Goal: Task Accomplishment & Management: Complete application form

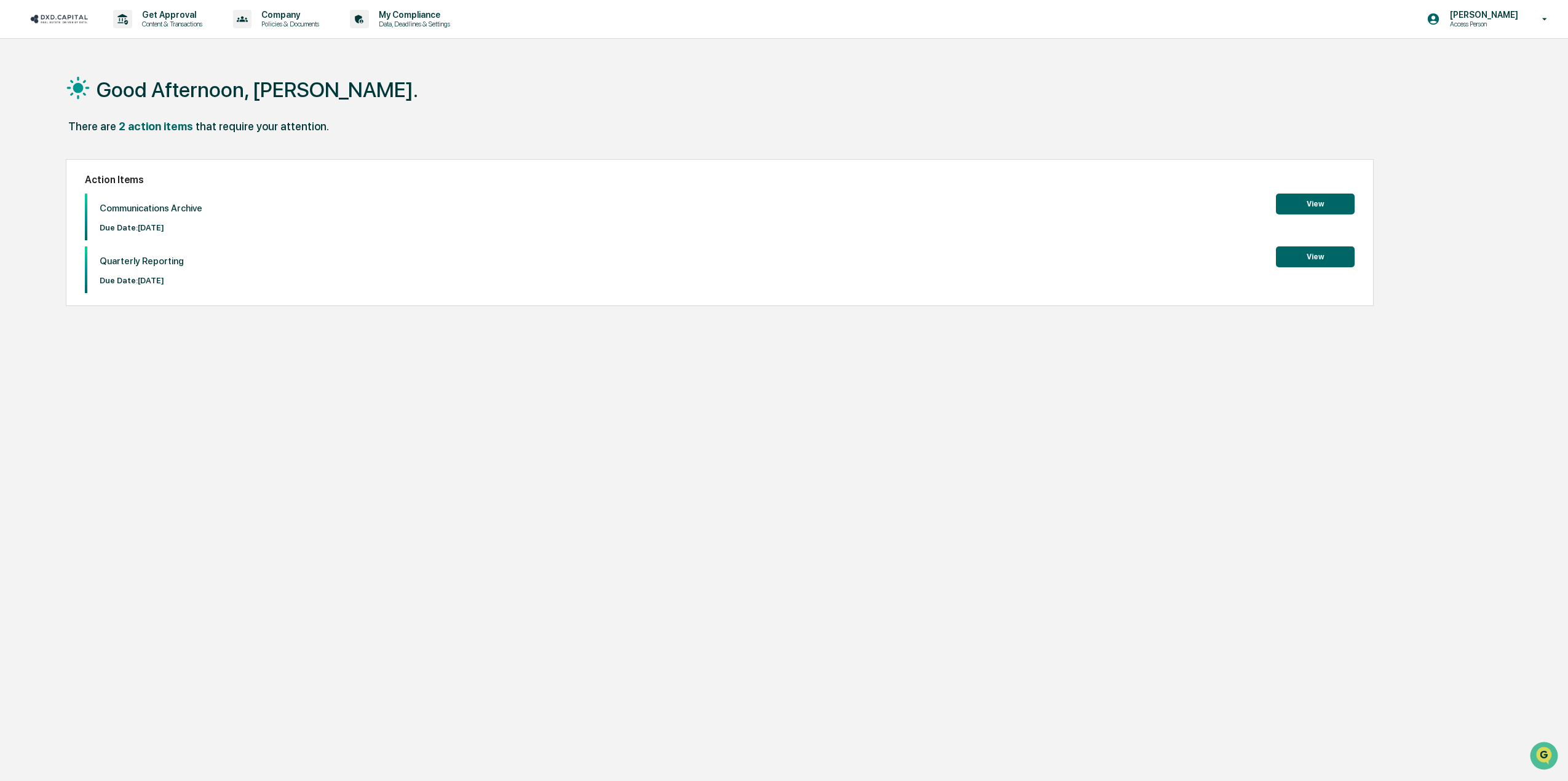
click at [1307, 203] on button "View" at bounding box center [1315, 204] width 79 height 21
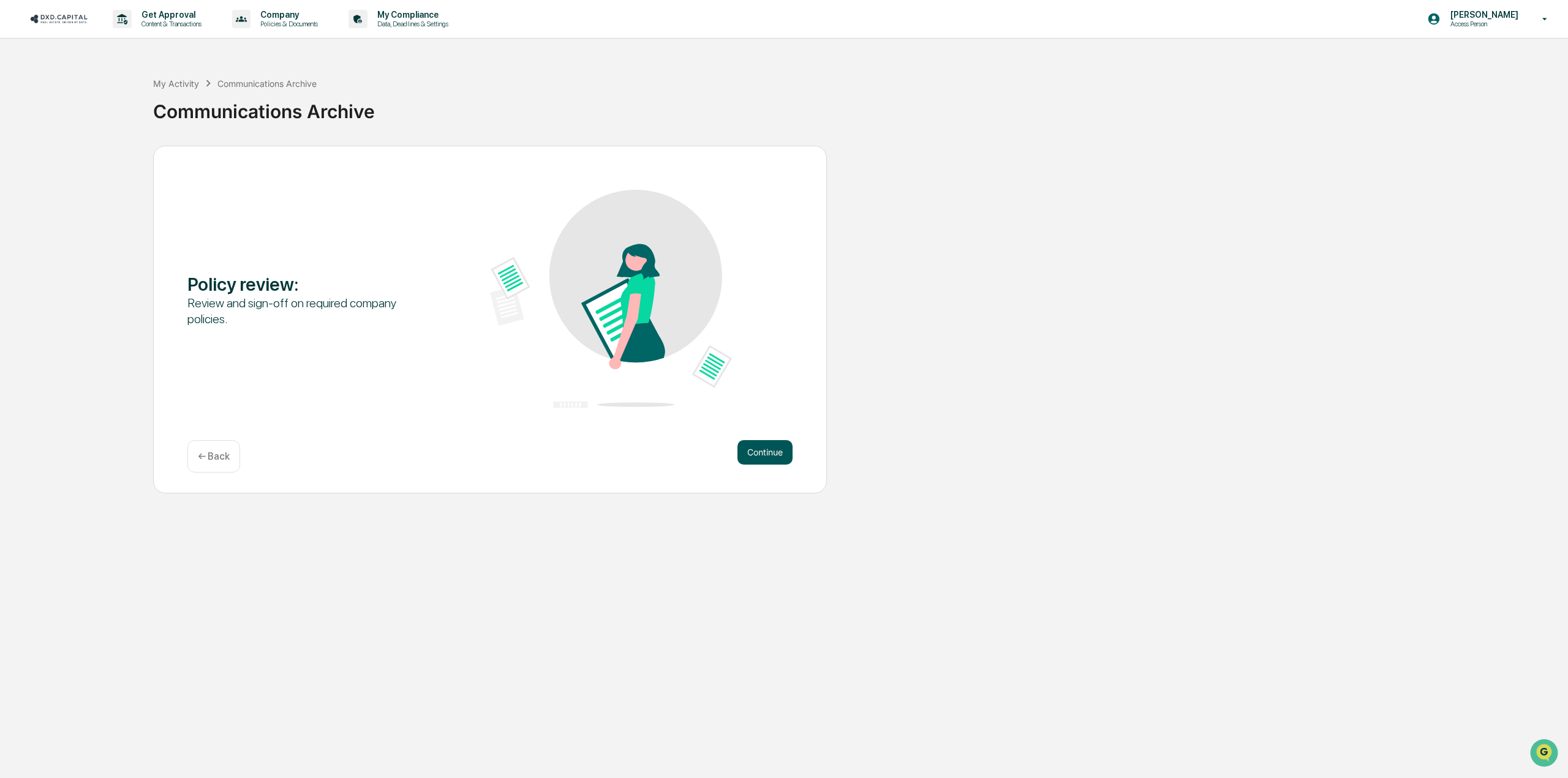
click at [778, 453] on button "Continue" at bounding box center [765, 453] width 55 height 24
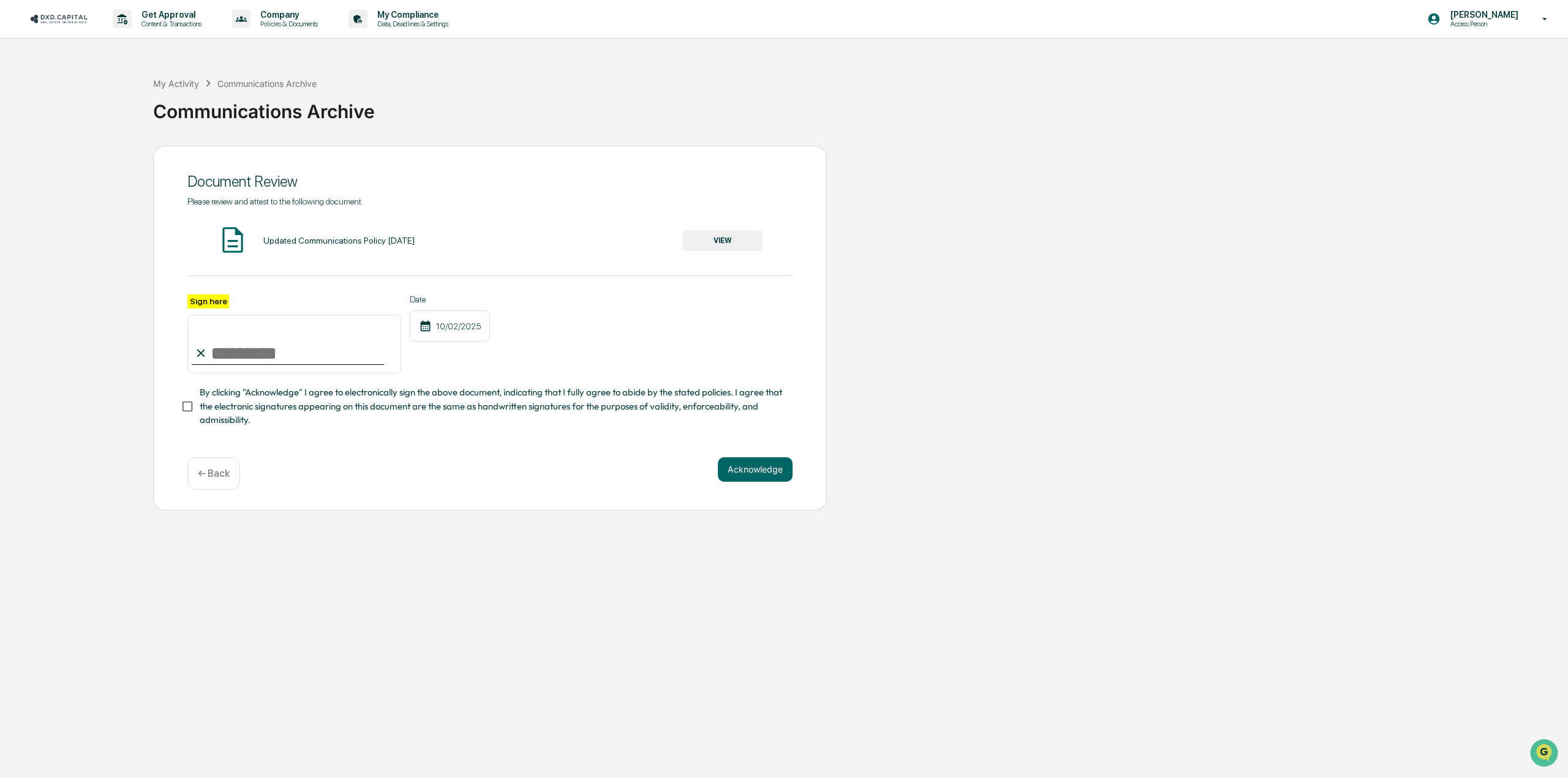
click at [272, 361] on input "Sign here" at bounding box center [294, 344] width 214 height 59
type input "**********"
click at [760, 476] on button "Acknowledge" at bounding box center [756, 470] width 75 height 24
click at [740, 233] on button "VIEW" at bounding box center [722, 241] width 80 height 21
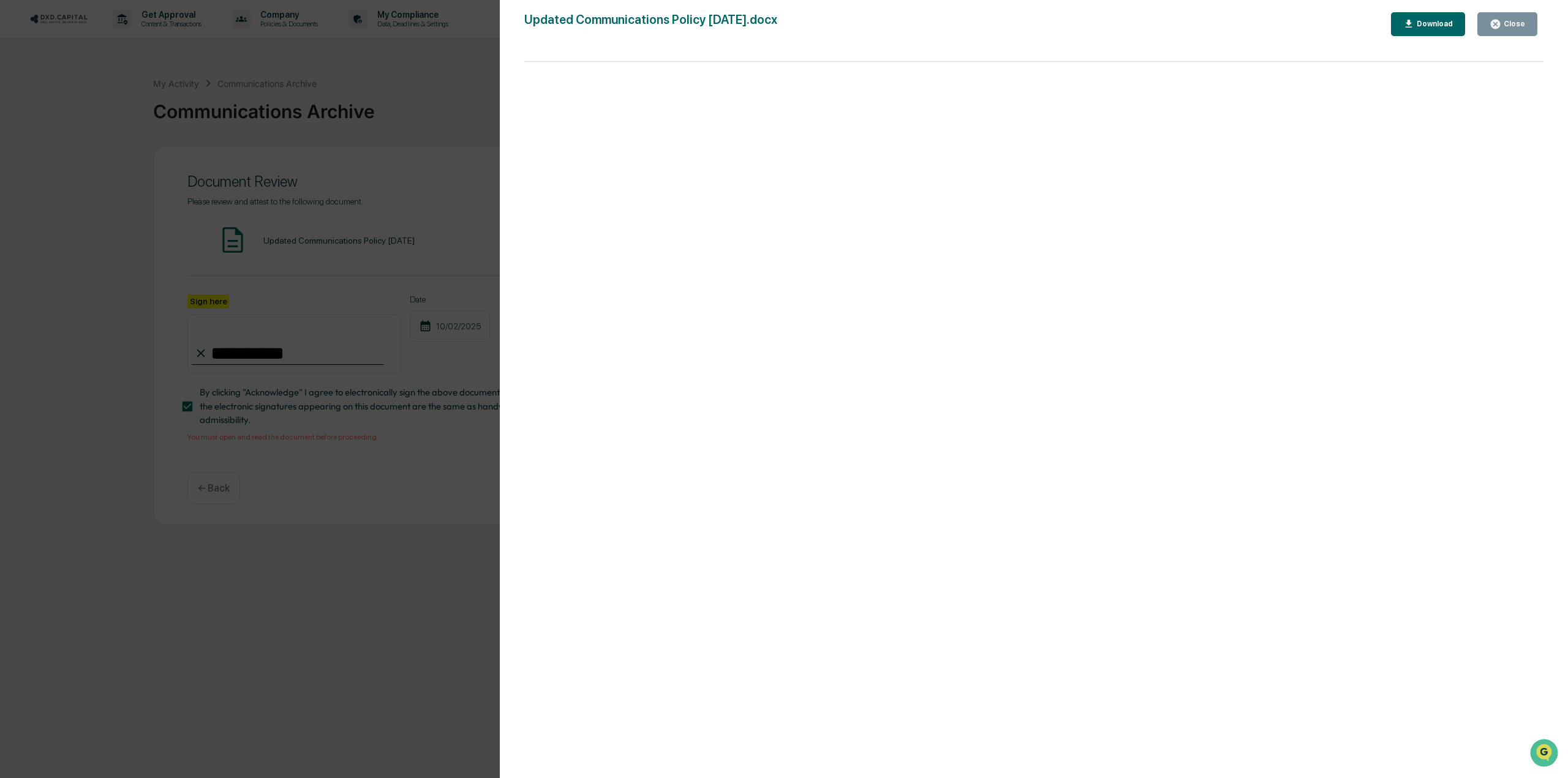
click at [400, 302] on div "Version History [DATE] 05:36 PM [PERSON_NAME] [DATE] 05:36 PM [PERSON_NAME] [DA…" at bounding box center [784, 389] width 1568 height 778
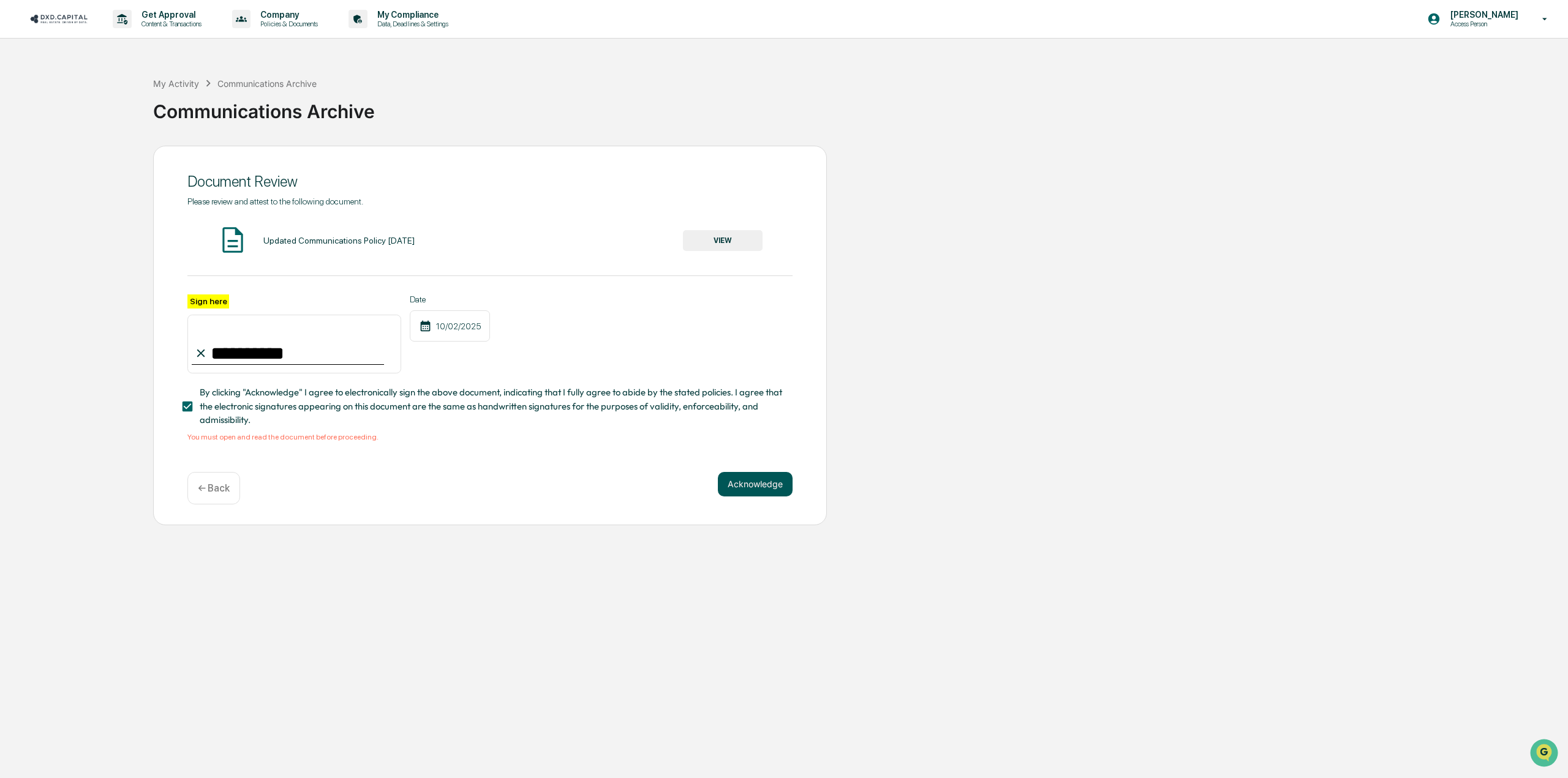
click at [746, 488] on button "Acknowledge" at bounding box center [756, 485] width 75 height 24
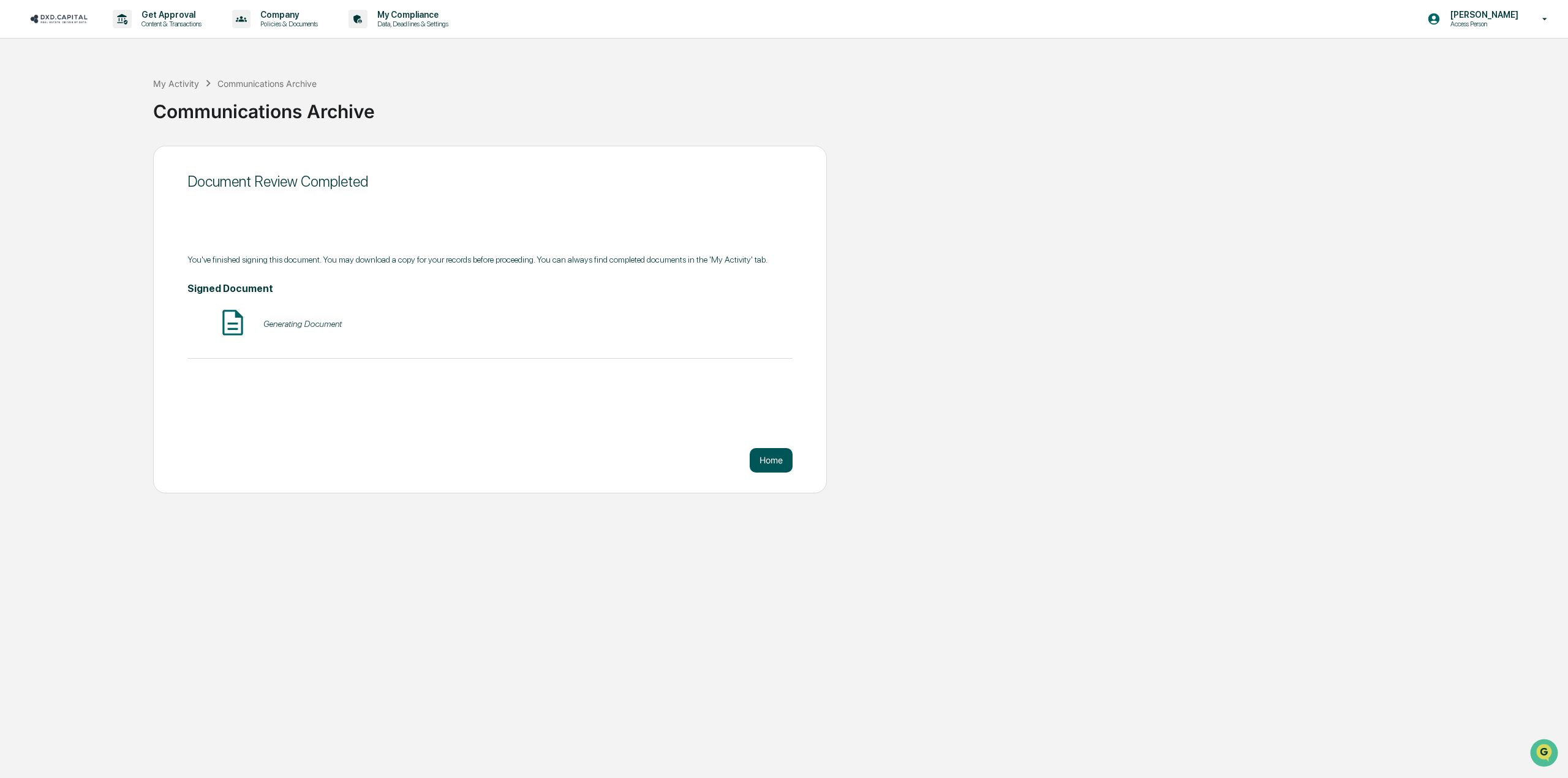
click at [771, 466] on button "Home" at bounding box center [772, 460] width 43 height 24
